Goal: Find specific page/section: Find specific page/section

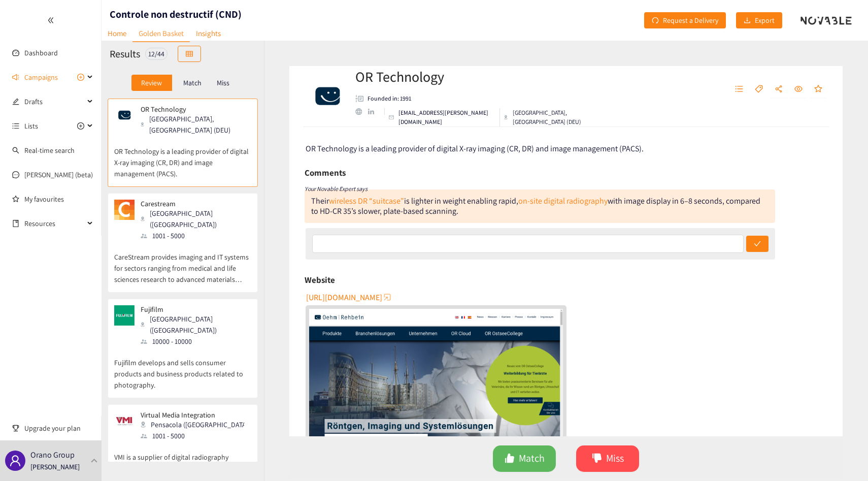
click at [213, 255] on p "CareStream provides imaging and IT systems for sectors ranging from medical and…" at bounding box center [182, 263] width 137 height 44
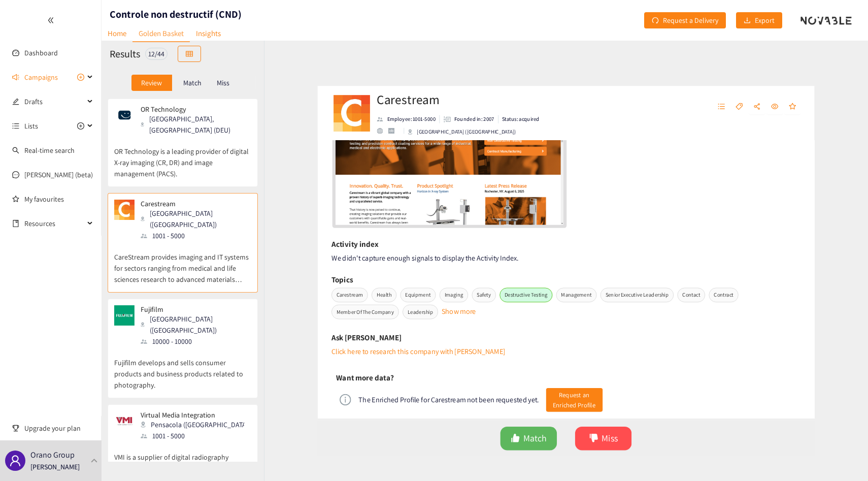
scroll to position [358, 0]
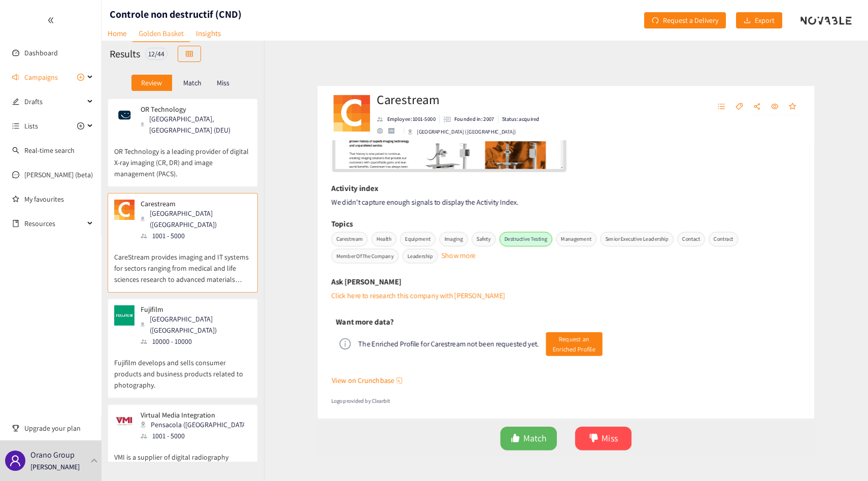
click at [173, 305] on p "Fujifilm" at bounding box center [193, 309] width 104 height 8
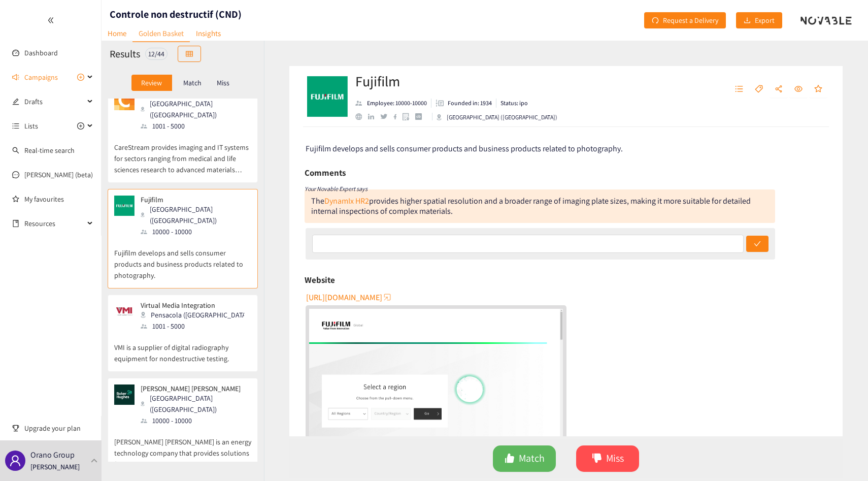
scroll to position [125, 0]
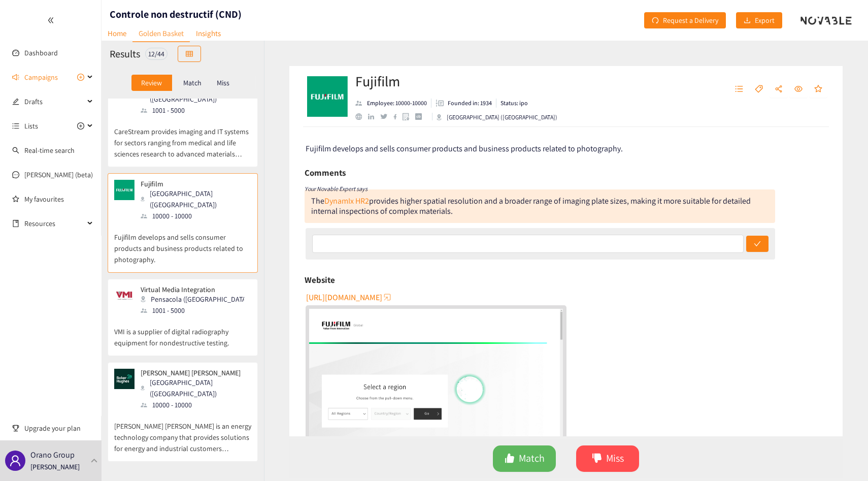
click at [182, 285] on p "Virtual Media Integration" at bounding box center [193, 289] width 104 height 8
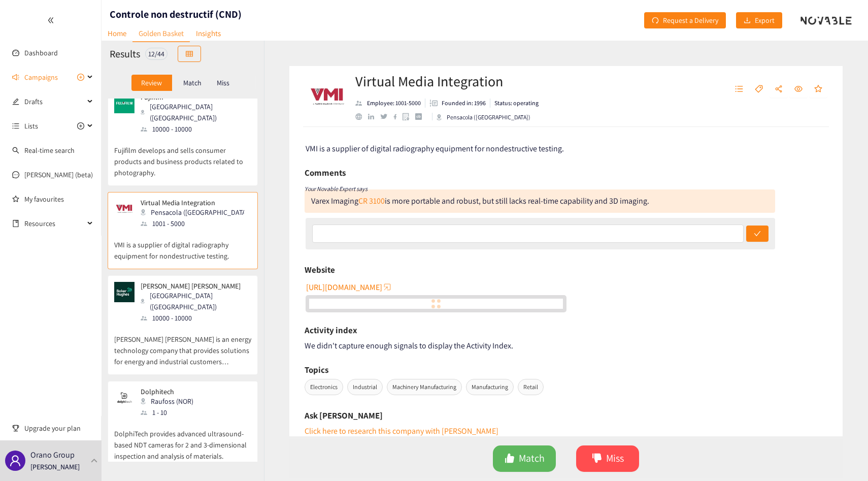
scroll to position [213, 0]
click at [182, 281] on p "Baker Hughes" at bounding box center [193, 285] width 104 height 8
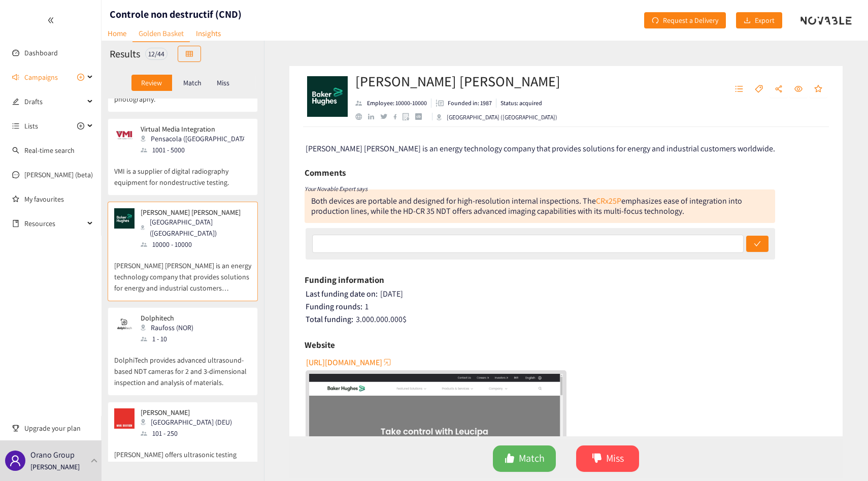
scroll to position [290, 0]
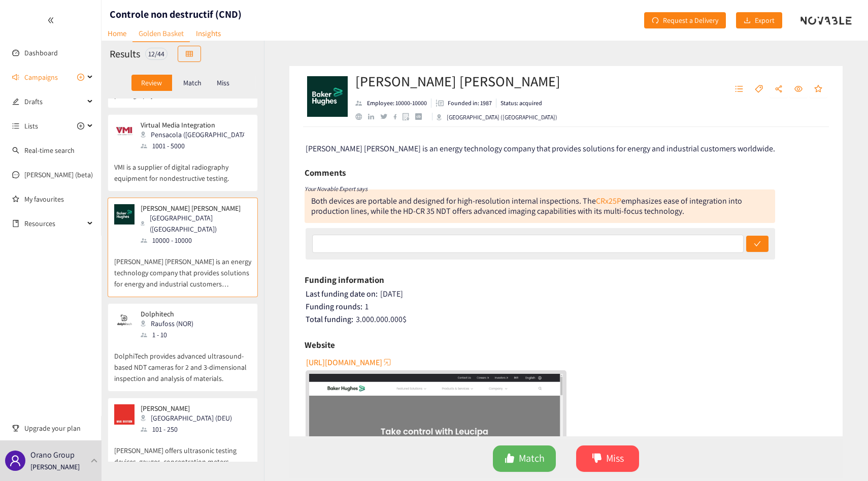
click at [189, 318] on div "Raufoss (NOR)" at bounding box center [170, 323] width 59 height 11
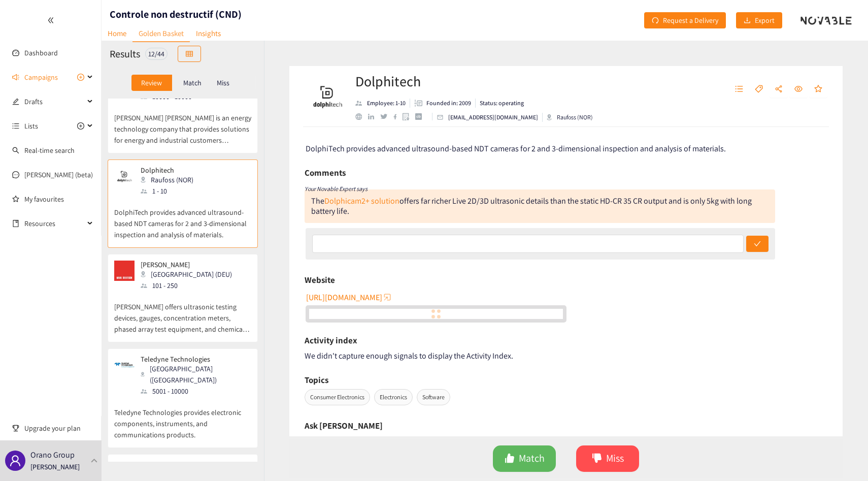
click at [189, 295] on p "Karl Deutsch offers ultrasonic testing devices, gauges, concentration meters, p…" at bounding box center [182, 313] width 137 height 44
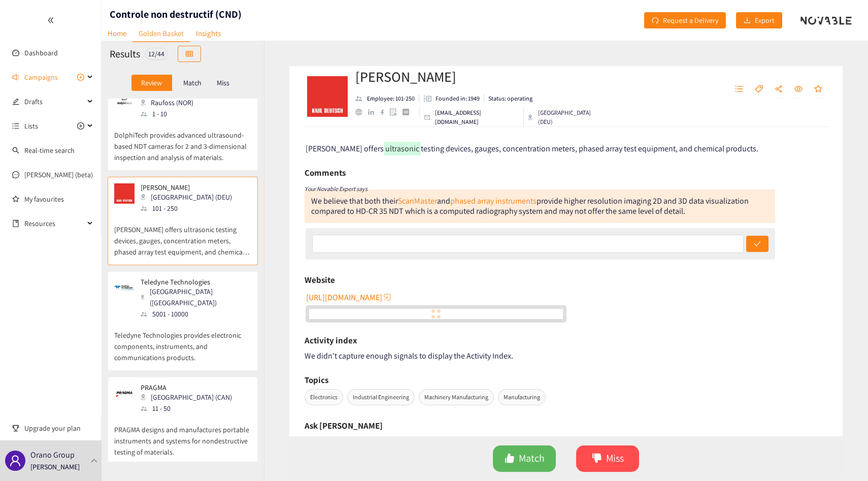
click at [189, 319] on p "Teledyne Technologies provides electronic components, instruments, and communic…" at bounding box center [182, 341] width 137 height 44
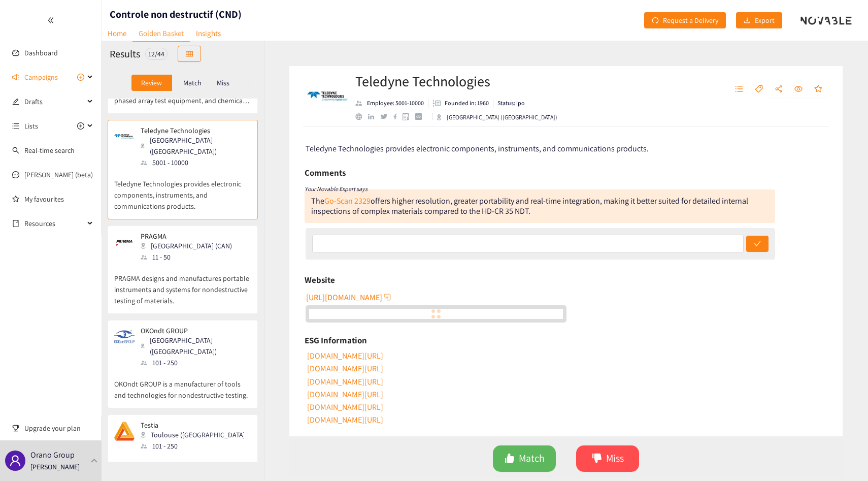
scroll to position [748, 0]
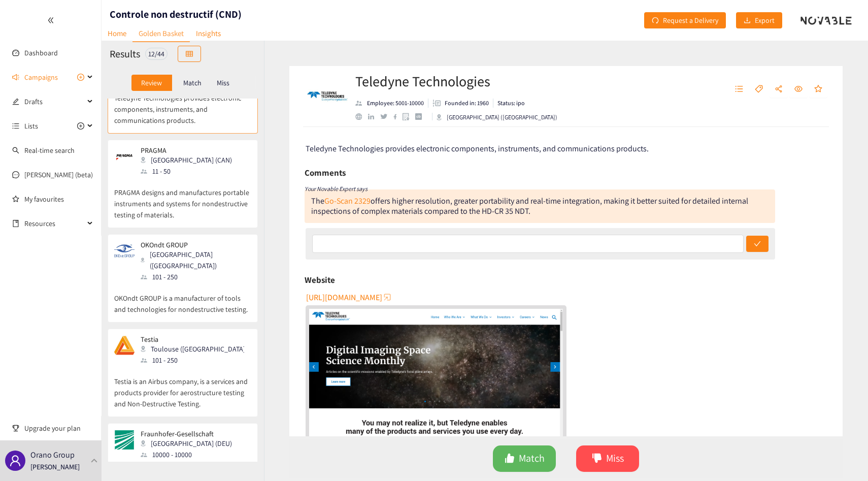
click at [189, 343] on div "Toulouse (FRA)" at bounding box center [196, 348] width 110 height 11
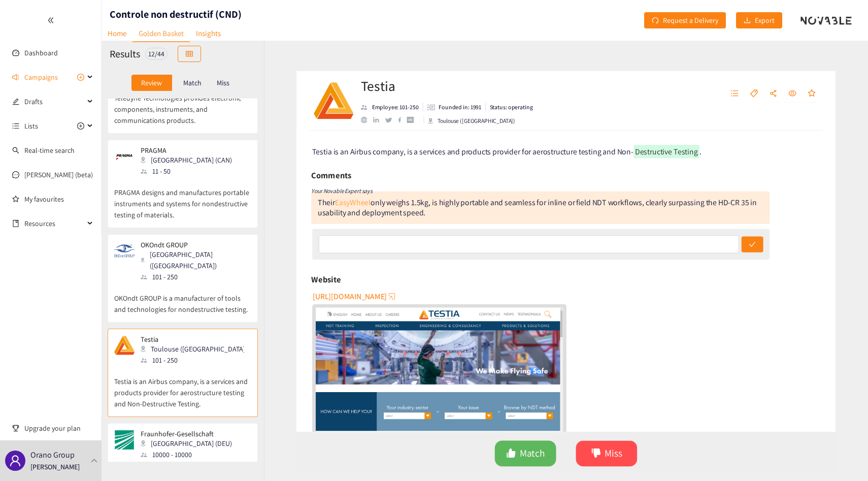
click at [332, 200] on link "EasyWheel" at bounding box center [347, 200] width 37 height 11
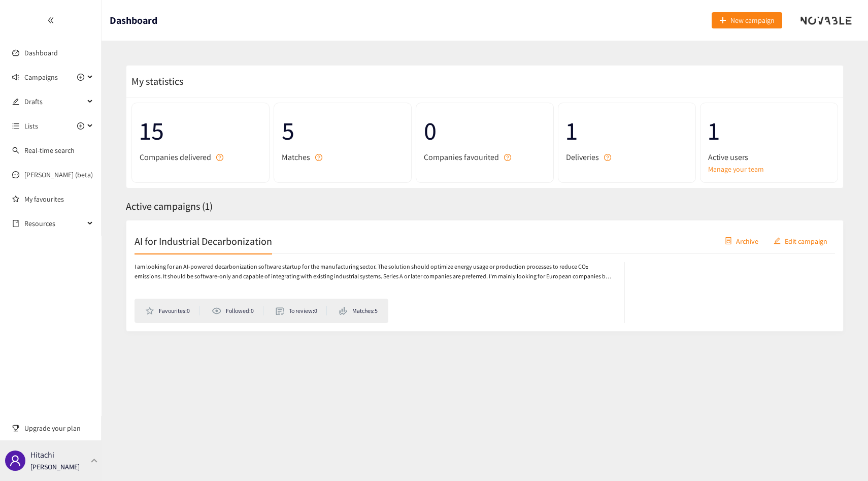
click at [90, 468] on div "Hitachi [PERSON_NAME]" at bounding box center [51, 460] width 102 height 41
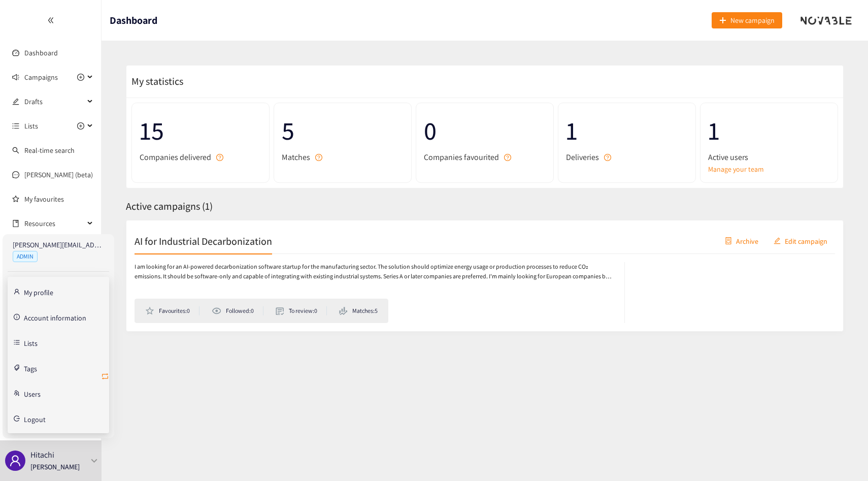
click at [106, 374] on icon "retweet" at bounding box center [105, 376] width 8 height 8
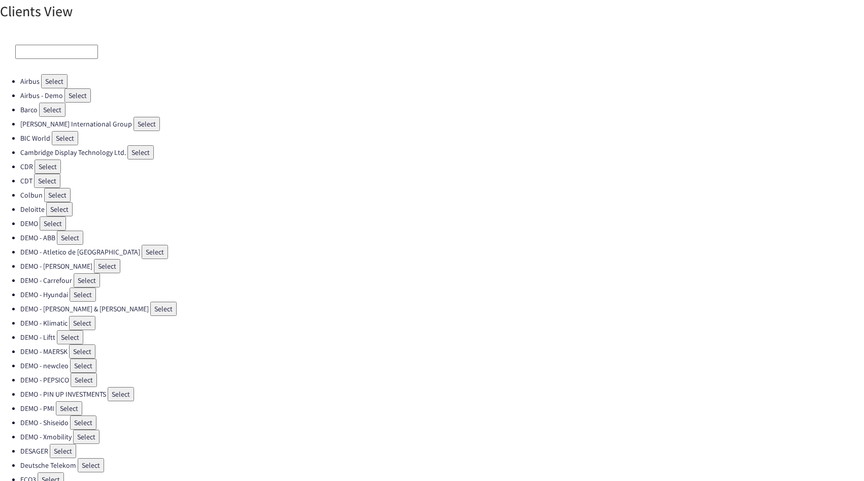
click at [66, 52] on input at bounding box center [56, 52] width 83 height 14
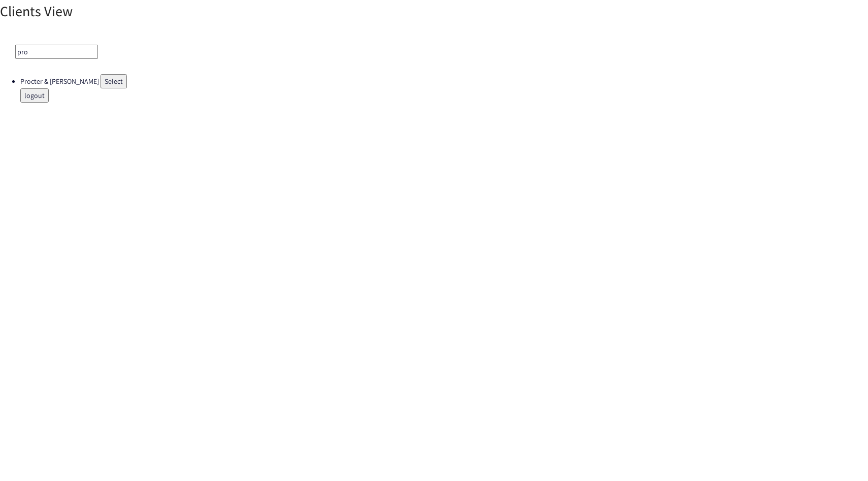
type input "pro"
click at [100, 75] on button "Select" at bounding box center [113, 81] width 26 height 14
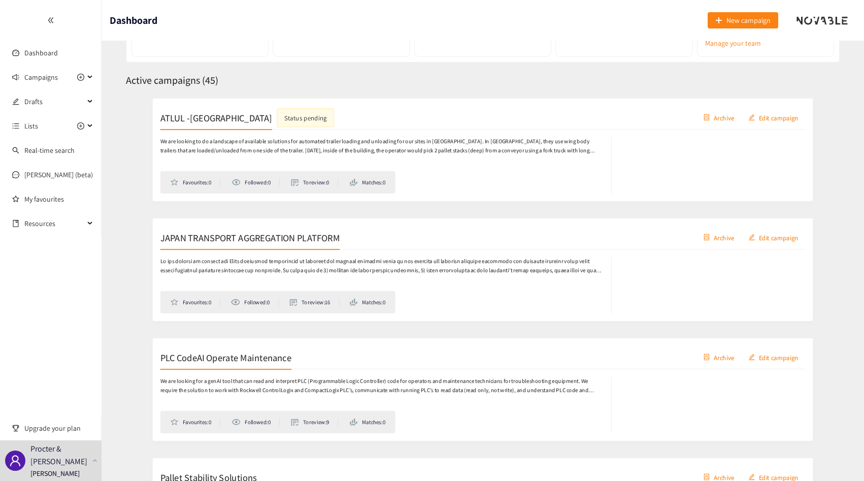
scroll to position [161, 0]
